Goal: Transaction & Acquisition: Purchase product/service

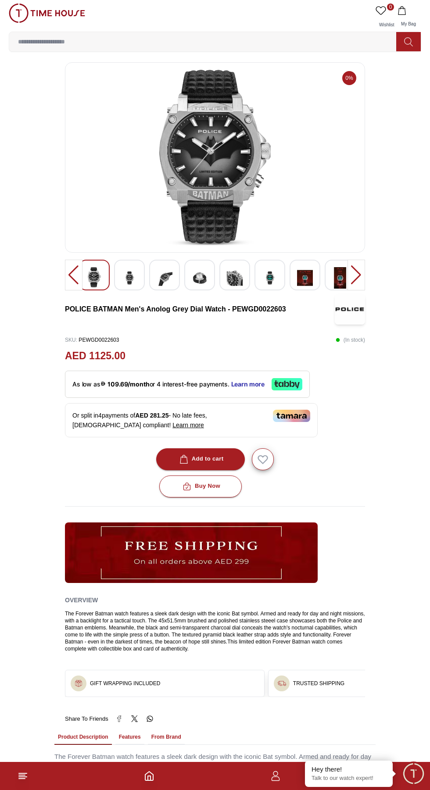
click at [252, 171] on img at bounding box center [214, 157] width 285 height 175
click at [132, 279] on img at bounding box center [129, 277] width 16 height 21
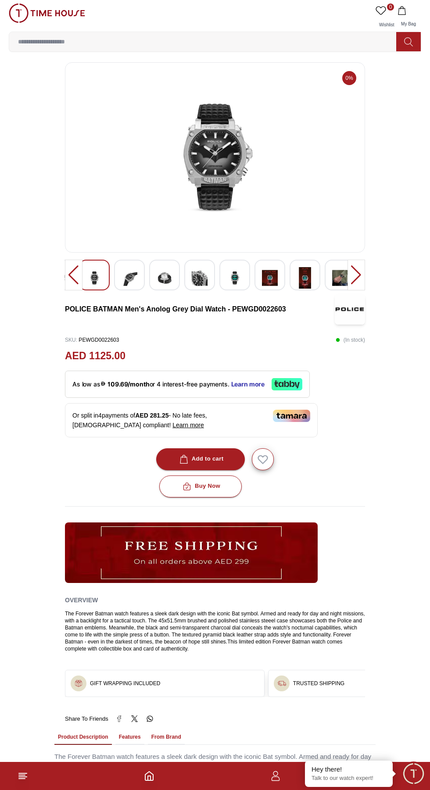
click at [178, 272] on div at bounding box center [164, 275] width 31 height 31
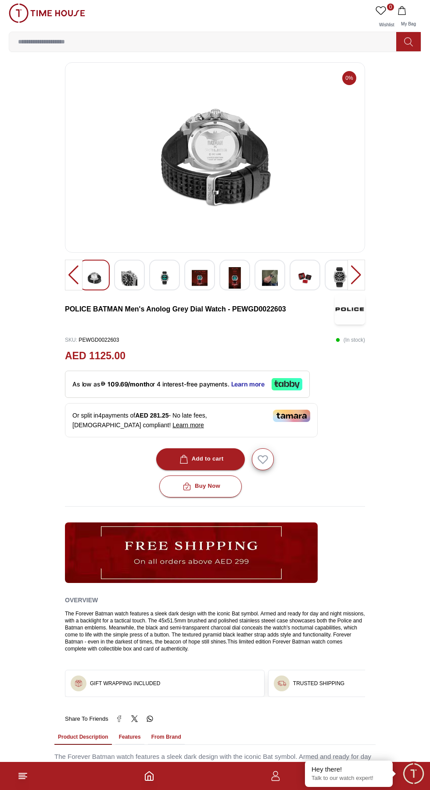
click at [210, 275] on div at bounding box center [199, 275] width 31 height 31
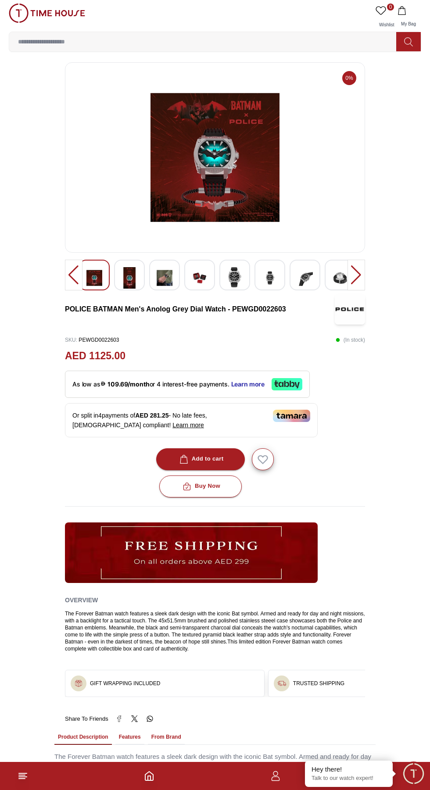
click at [260, 270] on div at bounding box center [269, 275] width 31 height 31
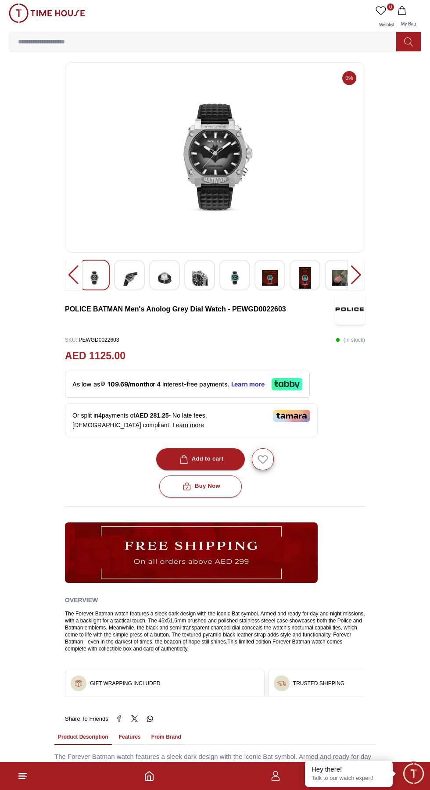
click at [266, 267] on img at bounding box center [270, 277] width 16 height 21
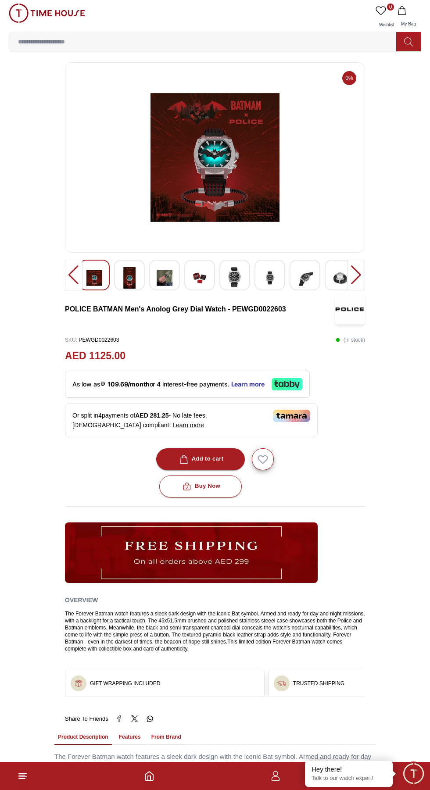
click at [309, 282] on img at bounding box center [305, 277] width 16 height 21
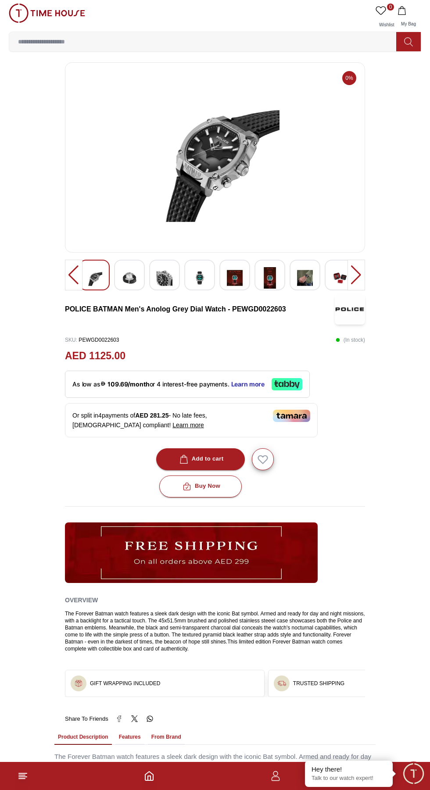
click at [353, 271] on div at bounding box center [356, 275] width 18 height 31
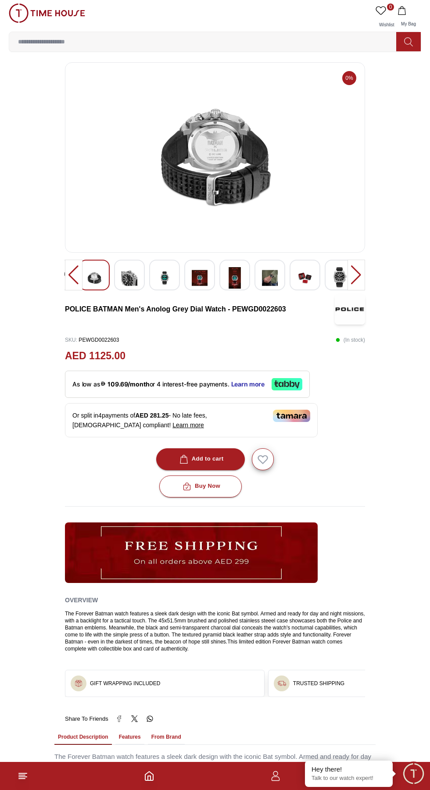
click at [315, 280] on div at bounding box center [304, 275] width 31 height 31
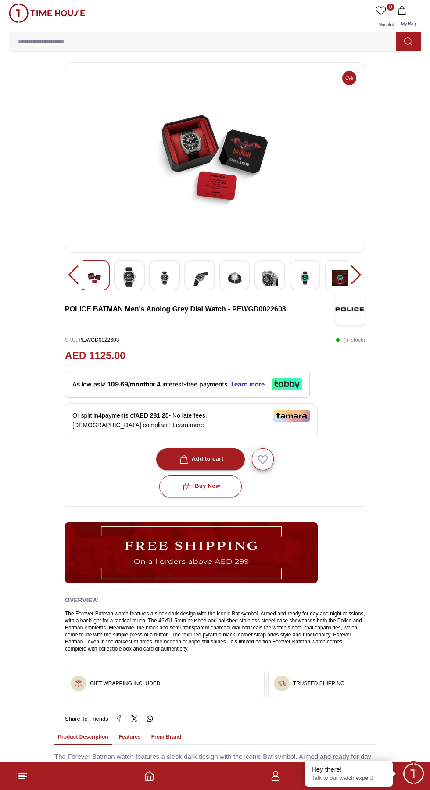
click at [280, 278] on div at bounding box center [269, 275] width 31 height 31
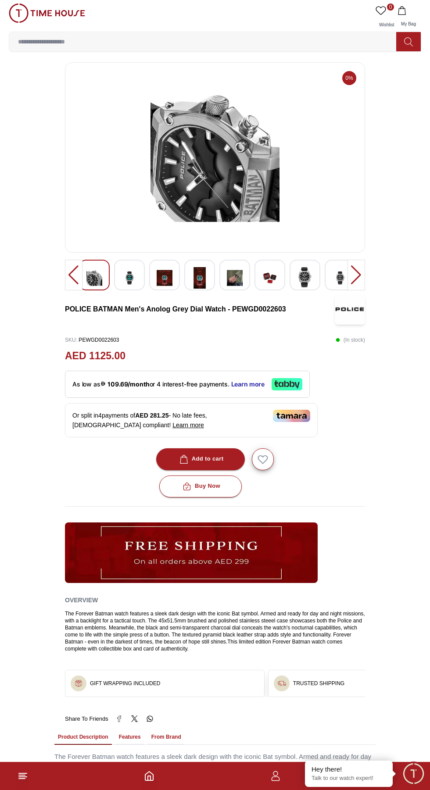
click at [259, 281] on div at bounding box center [269, 275] width 31 height 31
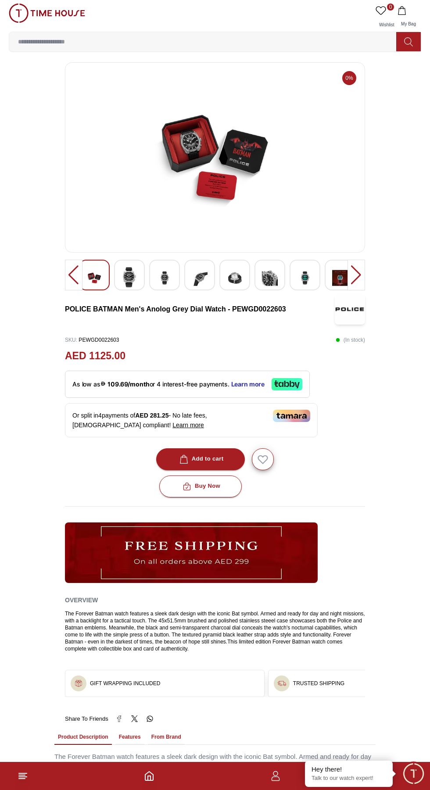
click at [228, 276] on img at bounding box center [235, 277] width 16 height 21
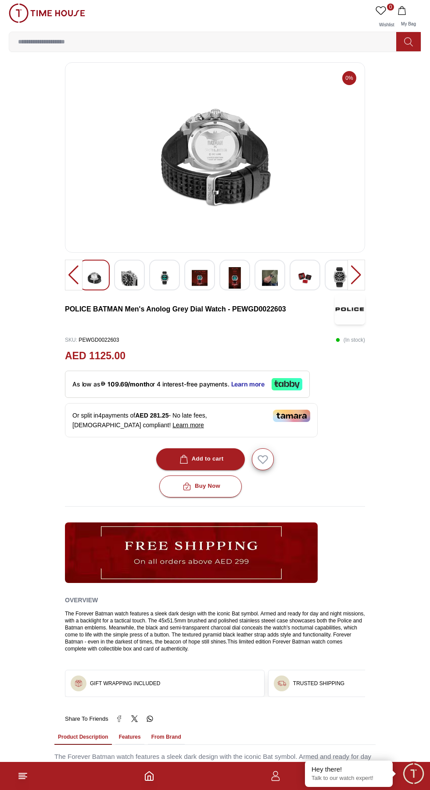
click at [236, 277] on img at bounding box center [235, 277] width 16 height 21
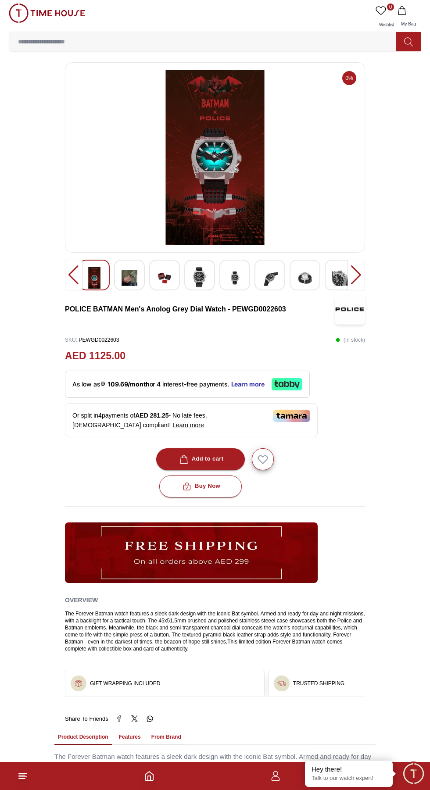
click at [213, 279] on div at bounding box center [199, 275] width 31 height 31
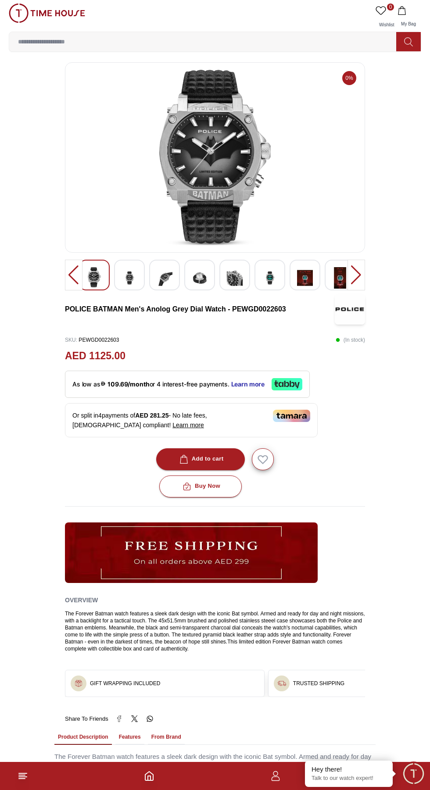
click at [247, 174] on img at bounding box center [214, 157] width 285 height 175
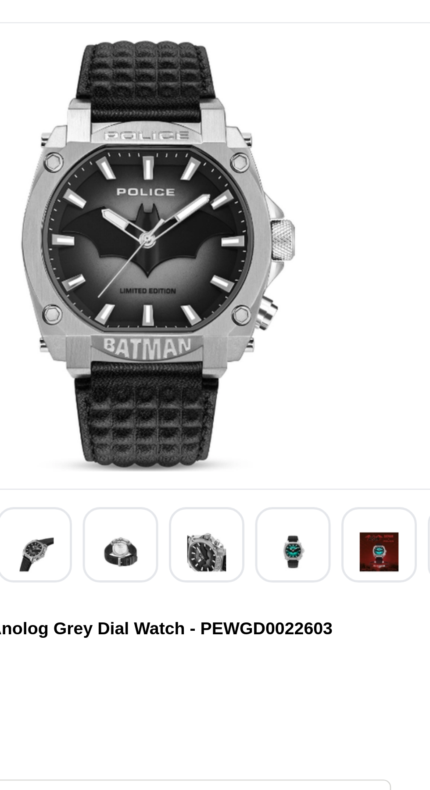
click at [241, 277] on img at bounding box center [235, 277] width 16 height 21
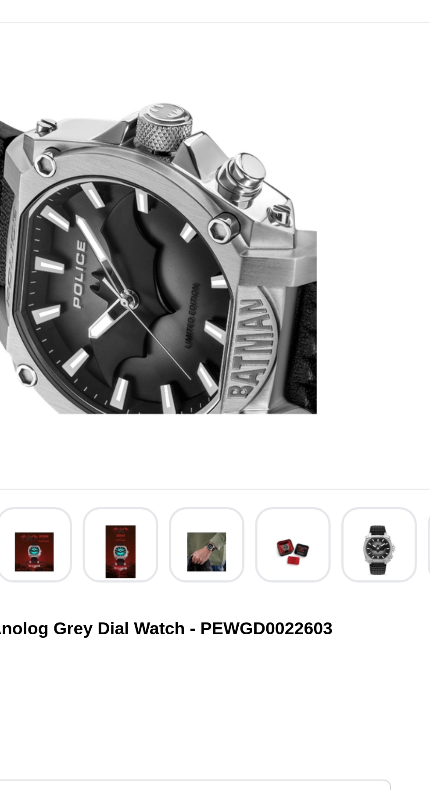
click at [206, 278] on img at bounding box center [200, 277] width 16 height 21
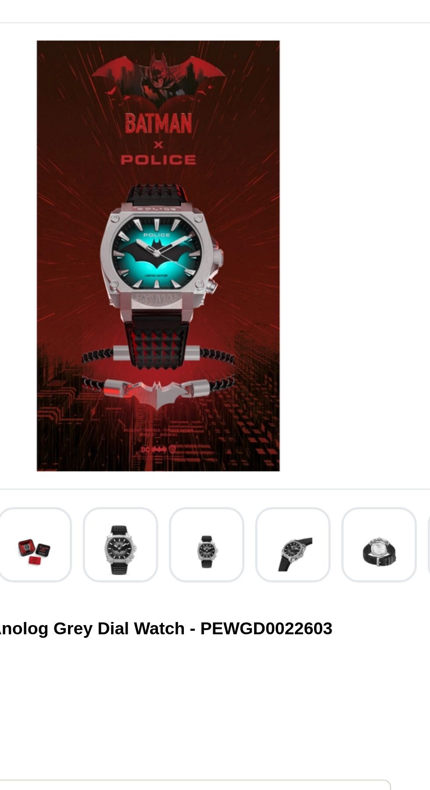
click at [244, 278] on div at bounding box center [234, 275] width 31 height 31
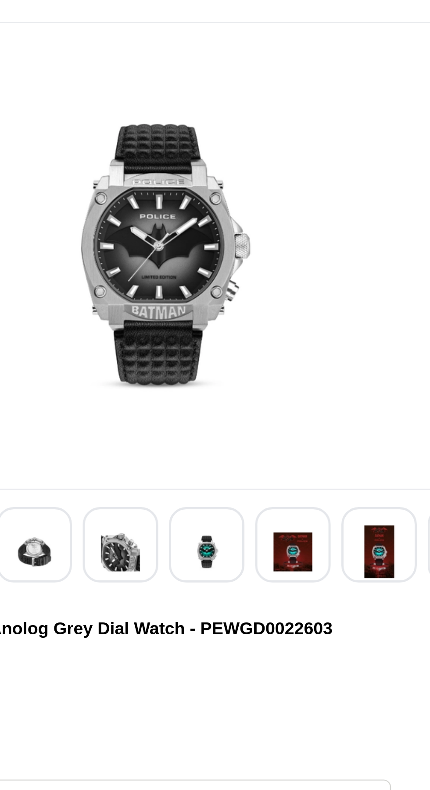
click at [171, 280] on img at bounding box center [165, 277] width 16 height 21
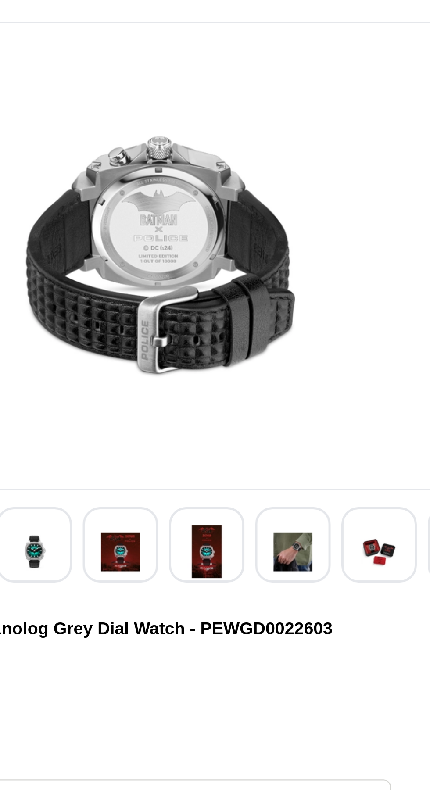
click at [241, 279] on img at bounding box center [235, 277] width 16 height 21
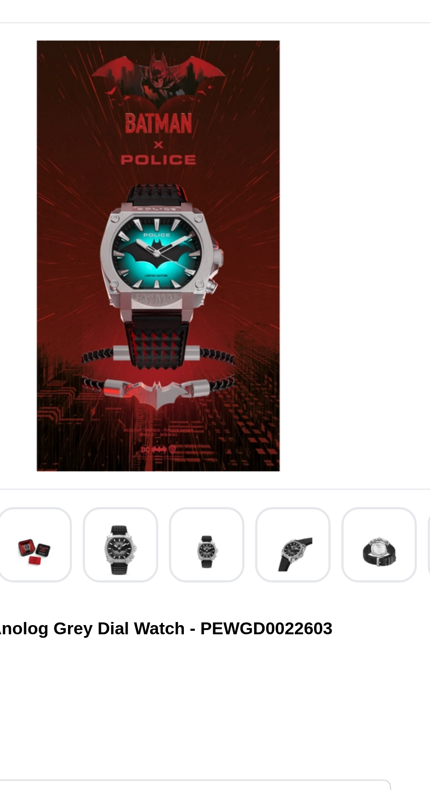
click at [275, 282] on img at bounding box center [270, 277] width 16 height 21
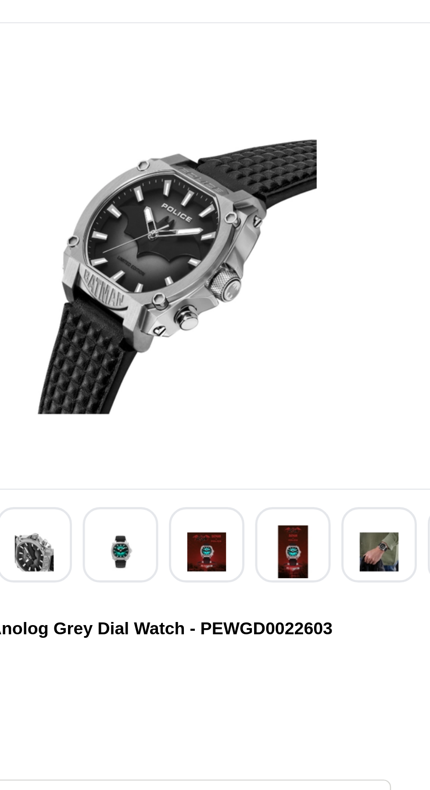
click at [243, 280] on div at bounding box center [234, 275] width 31 height 31
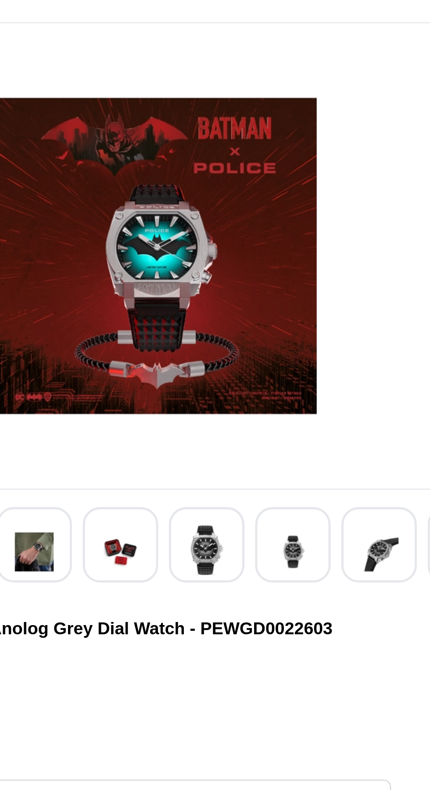
click at [278, 276] on div at bounding box center [269, 275] width 31 height 31
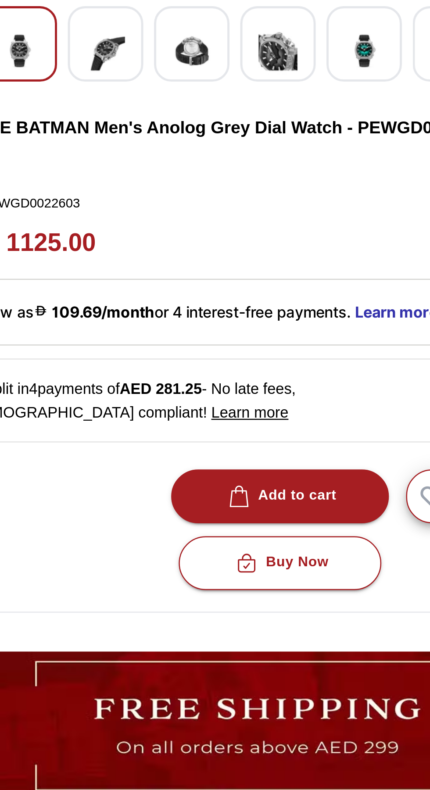
click at [217, 386] on span "As low as 109.69/month or 4 interest-free payments." at bounding box center [151, 383] width 159 height 7
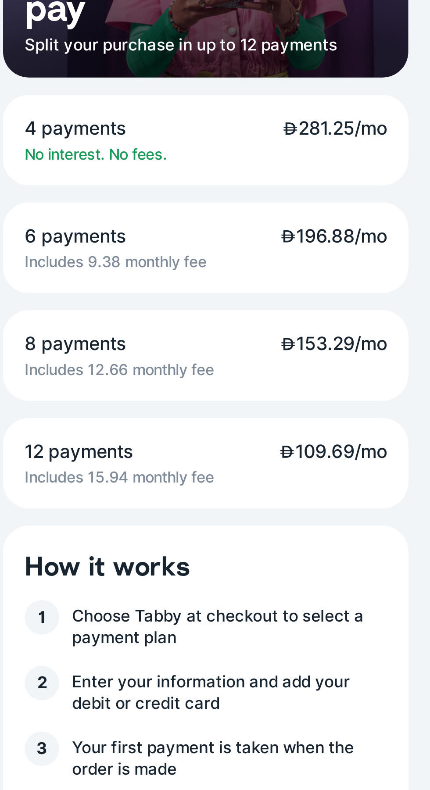
click at [204, 383] on p "12 payments 109.69/mo" at bounding box center [214, 379] width 147 height 10
click at [267, 384] on span "109.69/mo" at bounding box center [267, 379] width 44 height 10
